Goal: Check status: Check status

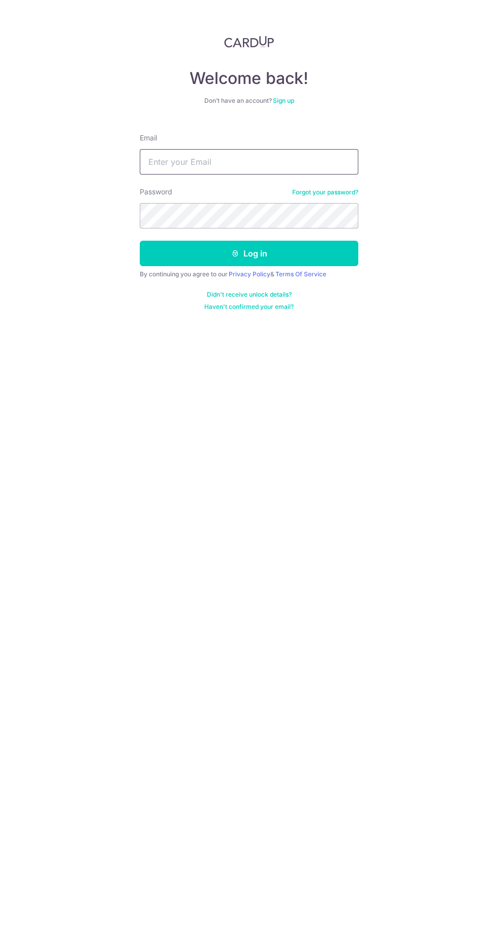
type input "kelvinkhong.tms@gmail.com"
click at [140, 241] on button "Log in" at bounding box center [249, 253] width 219 height 25
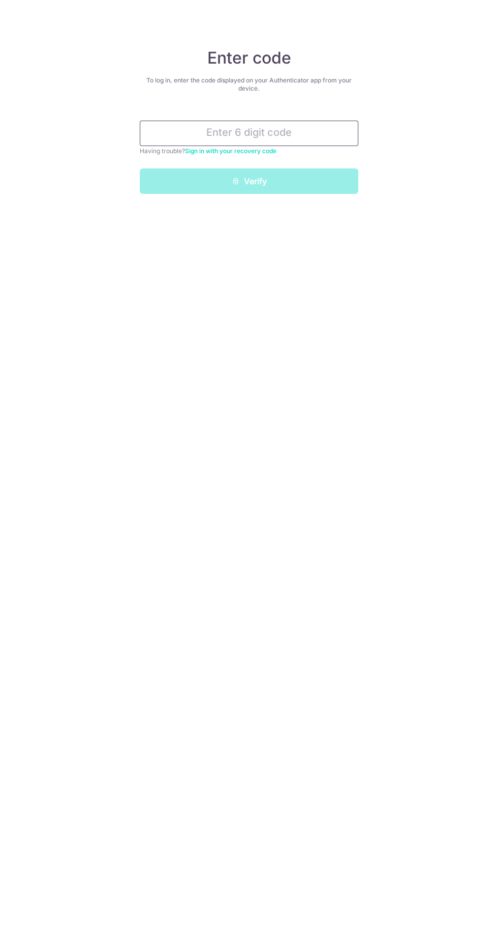
paste input "709157"
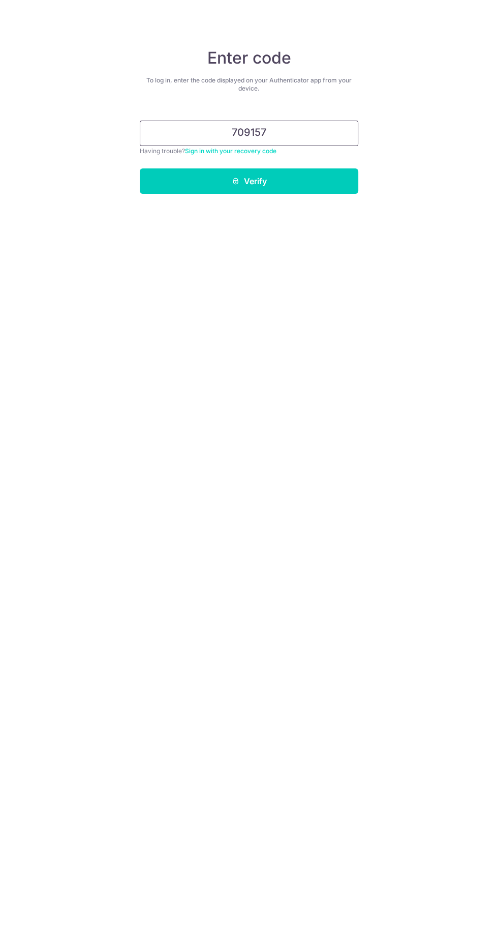
type input "709157"
click at [315, 185] on button "Verify" at bounding box center [249, 180] width 219 height 25
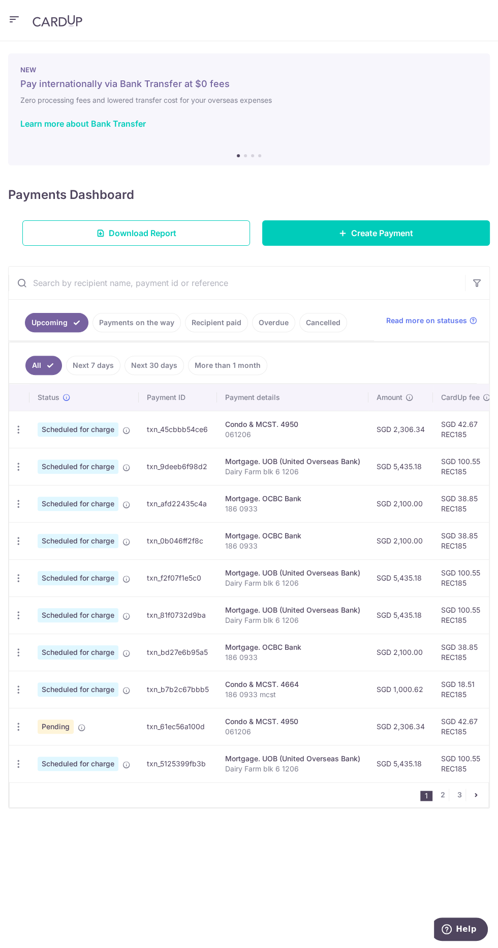
click at [132, 319] on link "Payments on the way" at bounding box center [137, 322] width 88 height 19
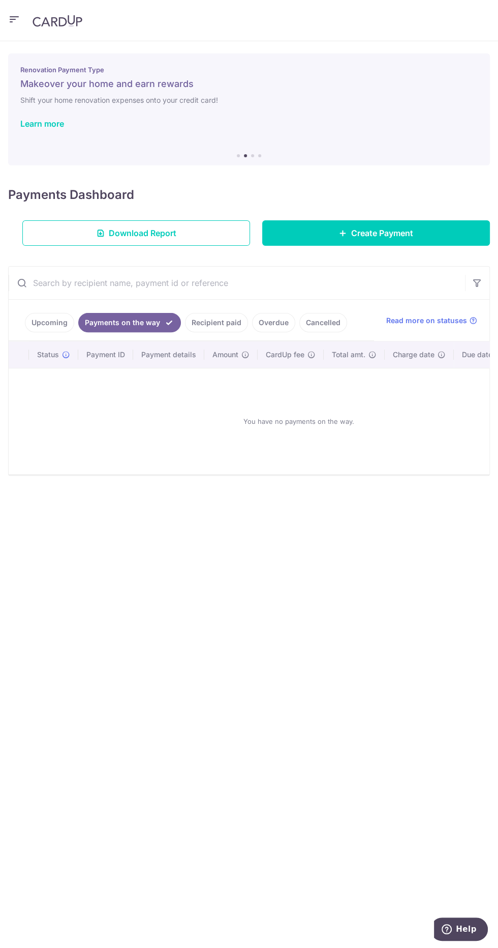
click at [209, 318] on link "Recipient paid" at bounding box center [216, 322] width 63 height 19
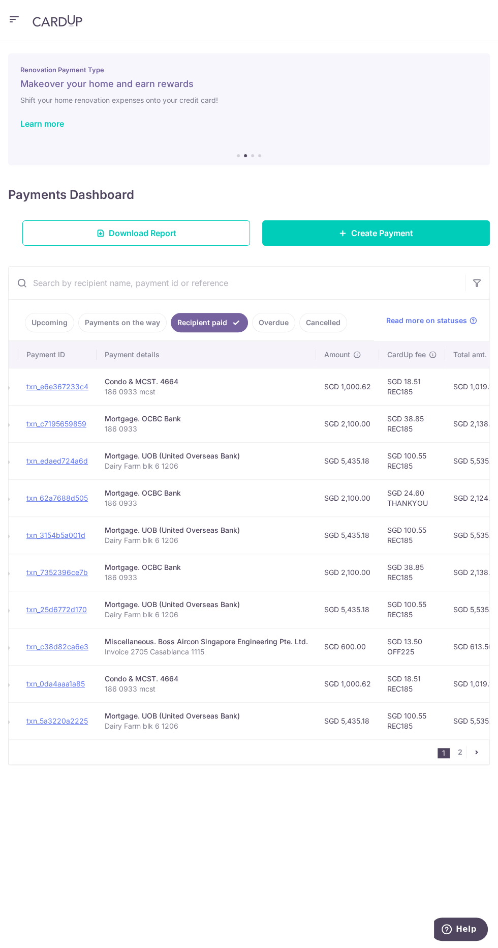
scroll to position [0, 100]
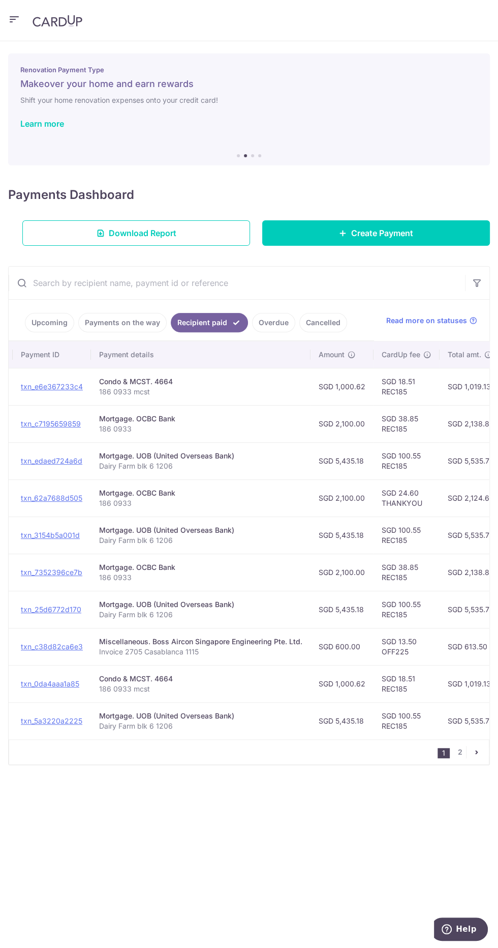
click at [121, 319] on link "Payments on the way" at bounding box center [122, 322] width 88 height 19
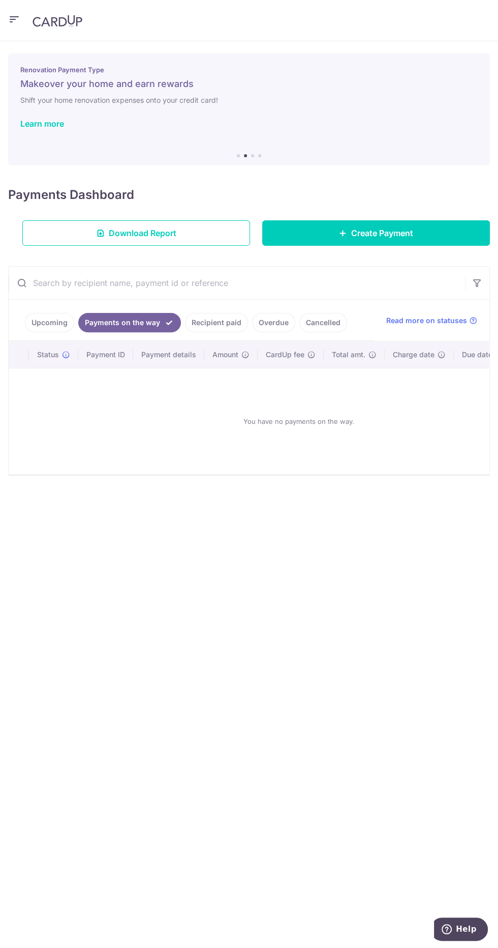
click at [52, 320] on link "Upcoming" at bounding box center [49, 322] width 49 height 19
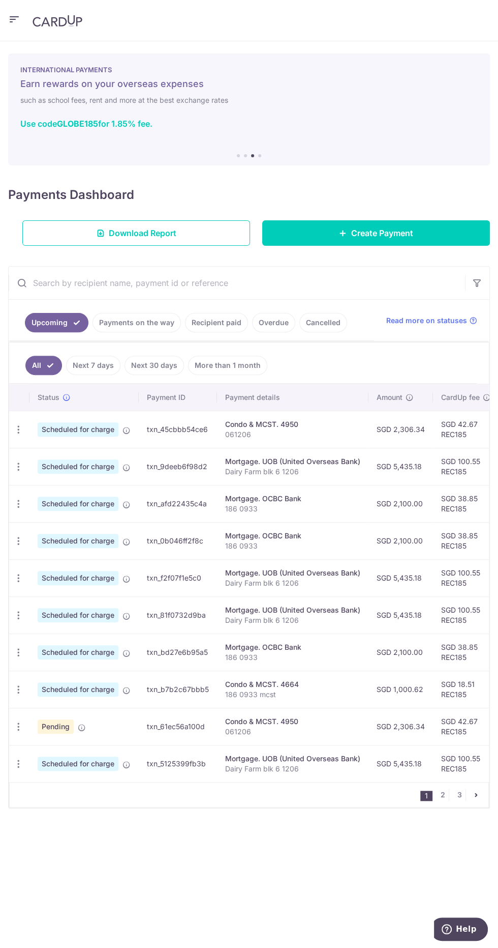
click at [88, 365] on link "Next 7 days" at bounding box center [93, 365] width 54 height 19
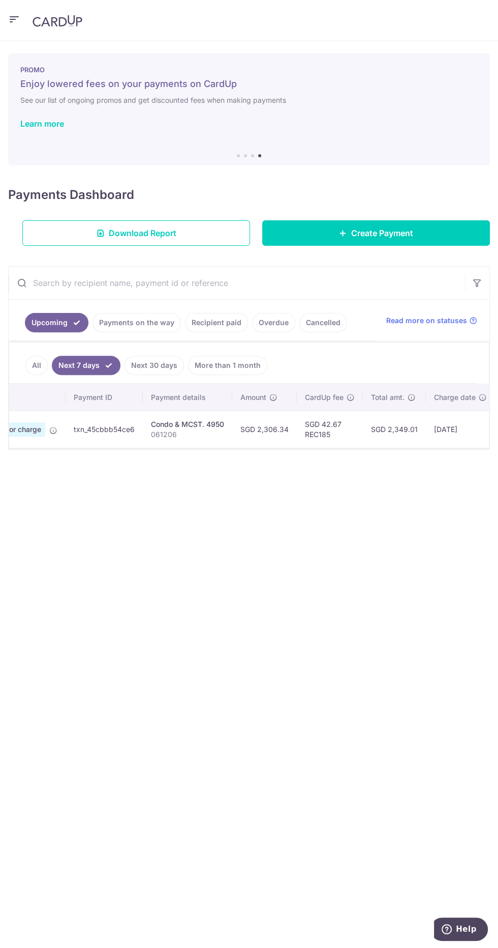
scroll to position [0, 0]
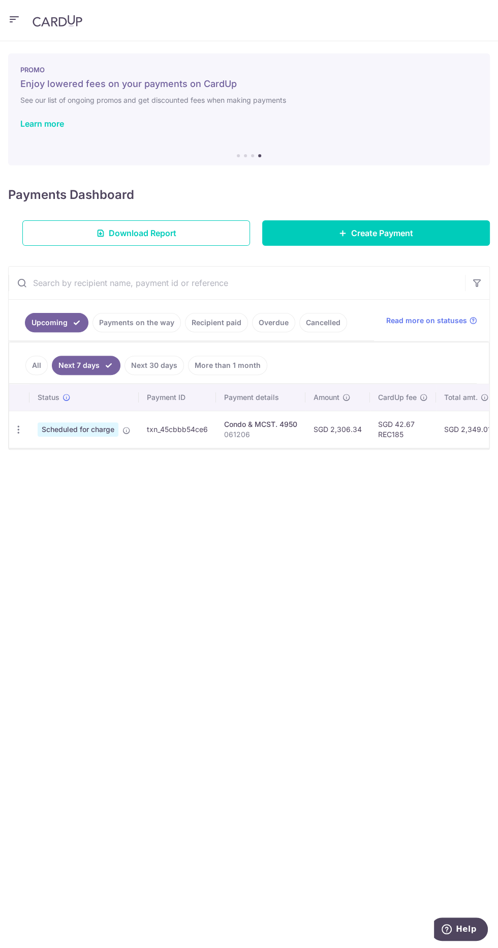
click at [39, 346] on ul "All Next 7 days Next 30 days More than 1 month" at bounding box center [243, 362] width 468 height 41
click at [136, 320] on link "Payments on the way" at bounding box center [137, 322] width 88 height 19
